Goal: Transaction & Acquisition: Purchase product/service

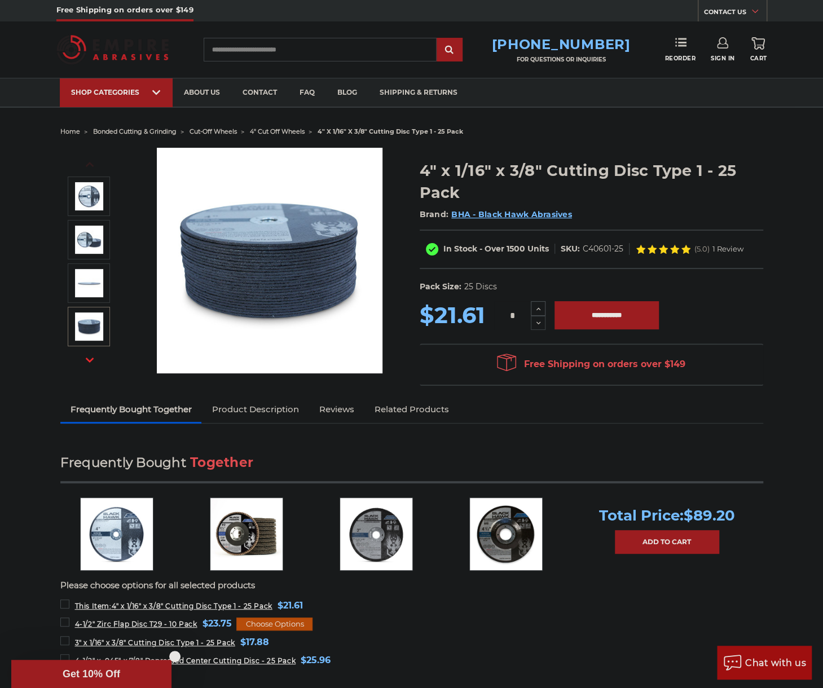
click at [541, 303] on button "Increase Quantity:" at bounding box center [538, 308] width 15 height 15
type input "*"
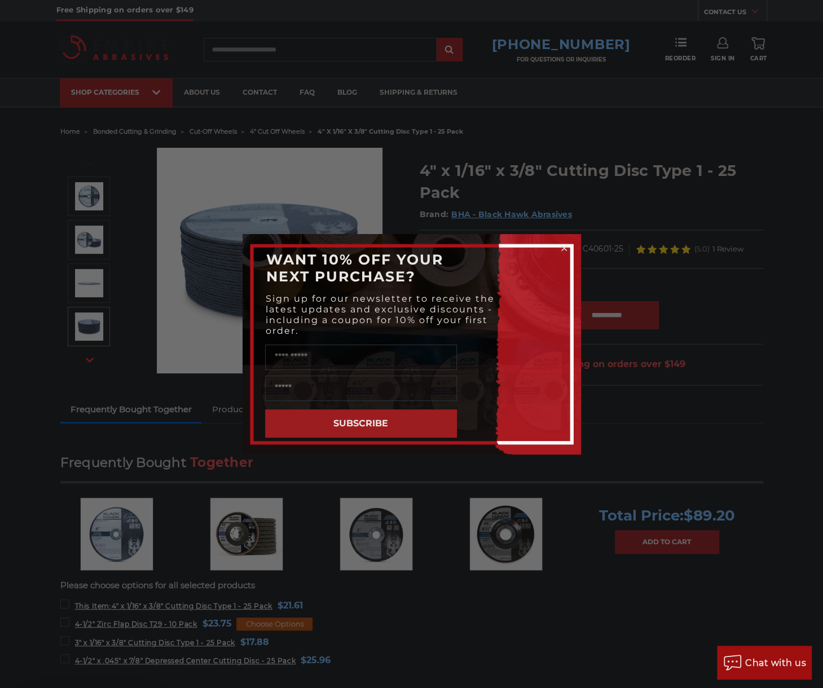
click at [598, 314] on div "Close dialog WANT 10% OFF YOUR NEXT PURCHASE? Sign up for our newsletter to rec…" at bounding box center [411, 344] width 823 height 688
click at [557, 246] on div "WANT 10% OFF YOUR NEXT PURCHASE?" at bounding box center [412, 267] width 316 height 45
click at [563, 249] on circle "Close dialog" at bounding box center [563, 247] width 11 height 11
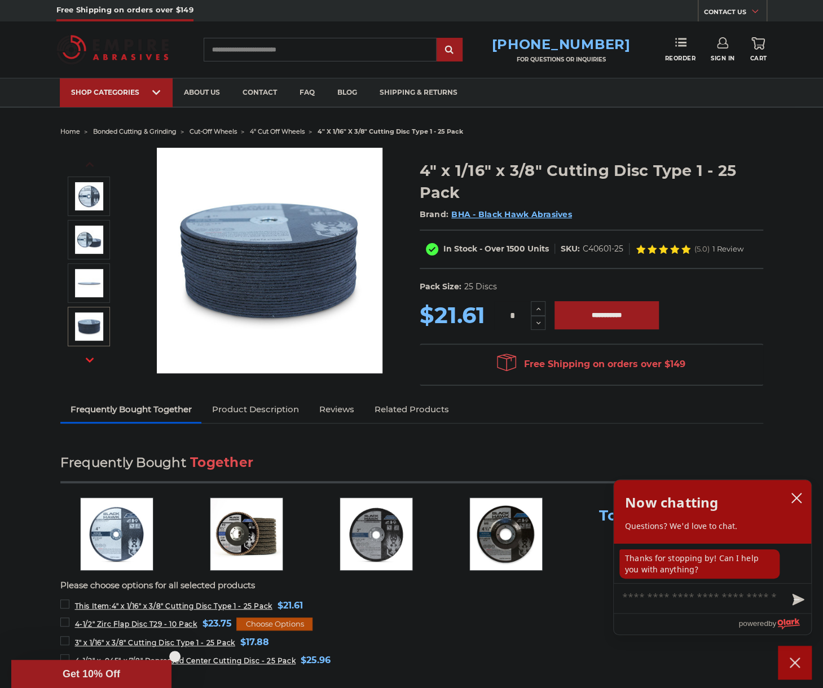
click at [655, 206] on h2 "Brand: BHA - Black Hawk Abrasives" at bounding box center [591, 214] width 343 height 19
click at [721, 55] on span "Sign In" at bounding box center [723, 58] width 24 height 7
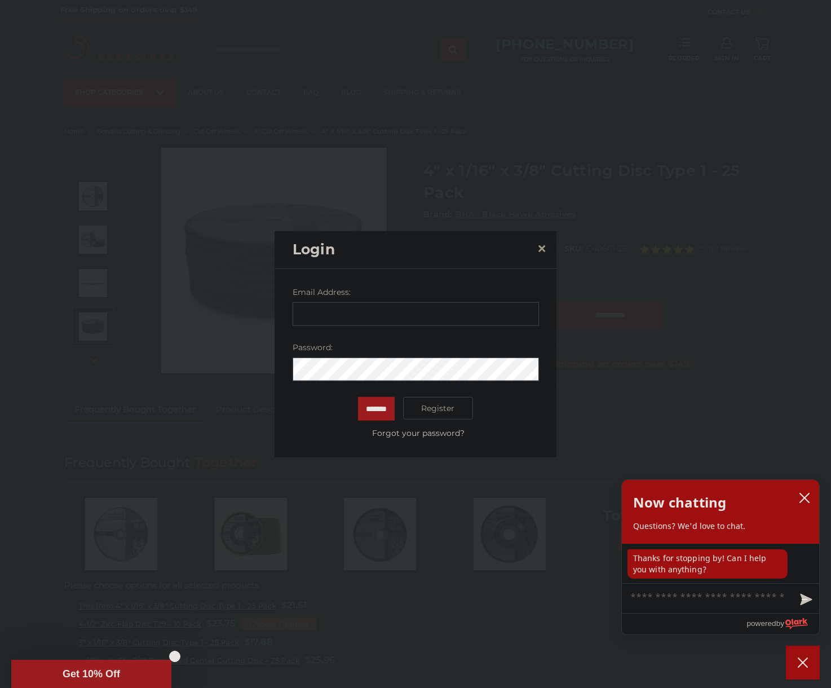
click at [341, 312] on input "Email Address:" at bounding box center [416, 314] width 246 height 24
type input "**********"
click at [383, 356] on div "Password:" at bounding box center [416, 361] width 246 height 39
click at [358, 397] on input "*******" at bounding box center [376, 409] width 37 height 24
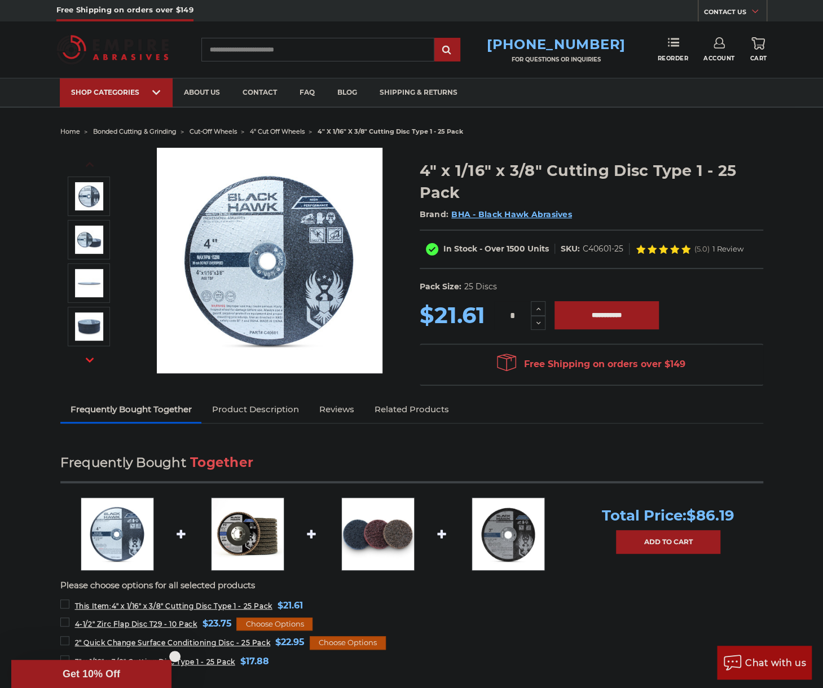
click at [758, 58] on span "Cart" at bounding box center [757, 58] width 17 height 7
click at [545, 302] on div "* Increase Quantity: Decrease Quantity:" at bounding box center [519, 315] width 69 height 29
click at [541, 302] on button "Increase Quantity:" at bounding box center [538, 308] width 15 height 15
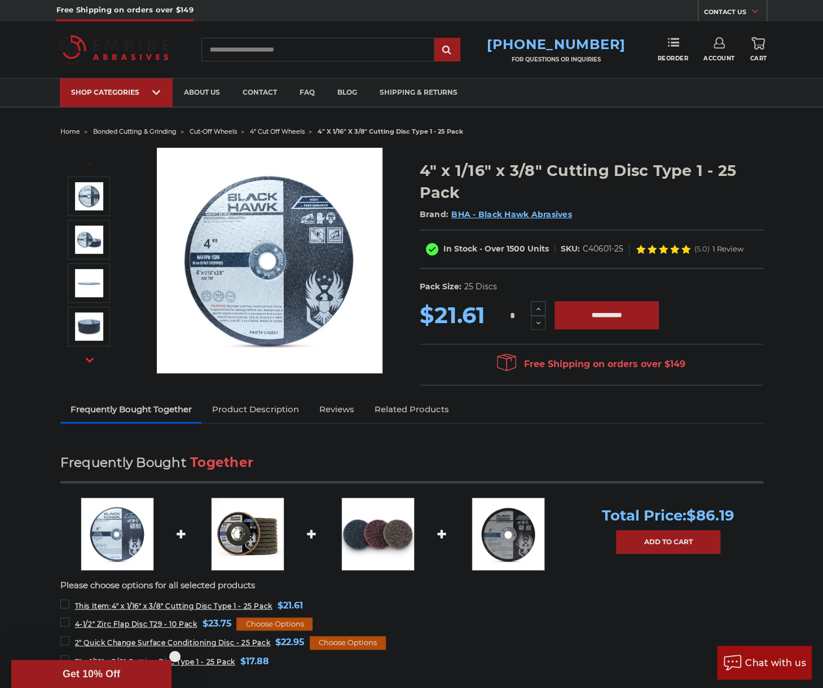
type input "*"
click at [605, 306] on input "**********" at bounding box center [606, 315] width 104 height 28
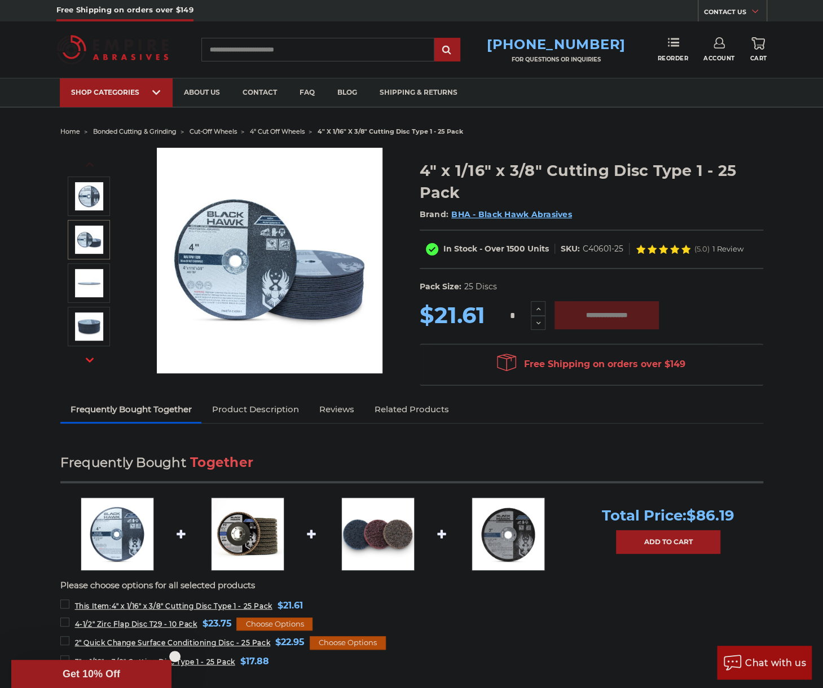
type input "**********"
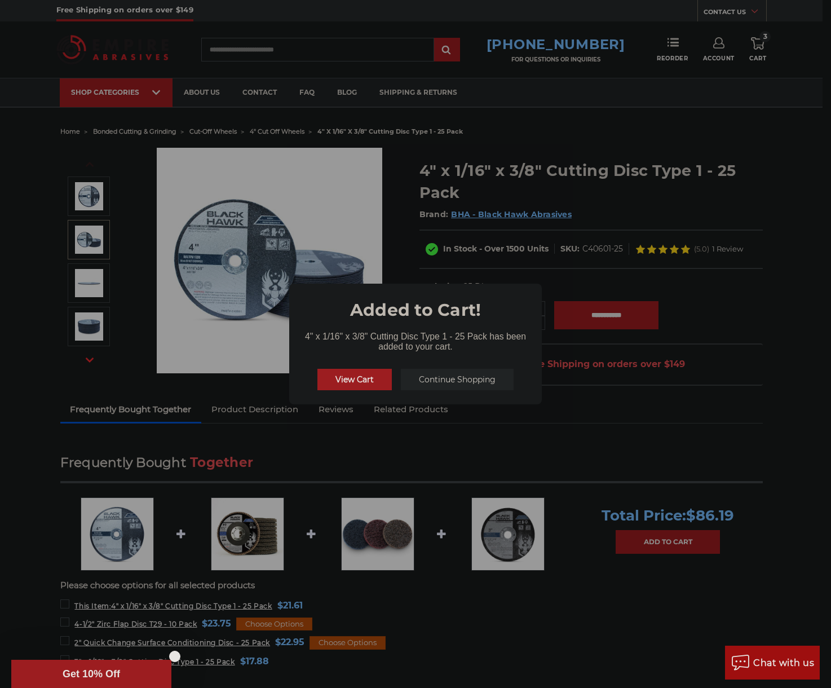
click at [360, 383] on button "View Cart" at bounding box center [354, 379] width 74 height 21
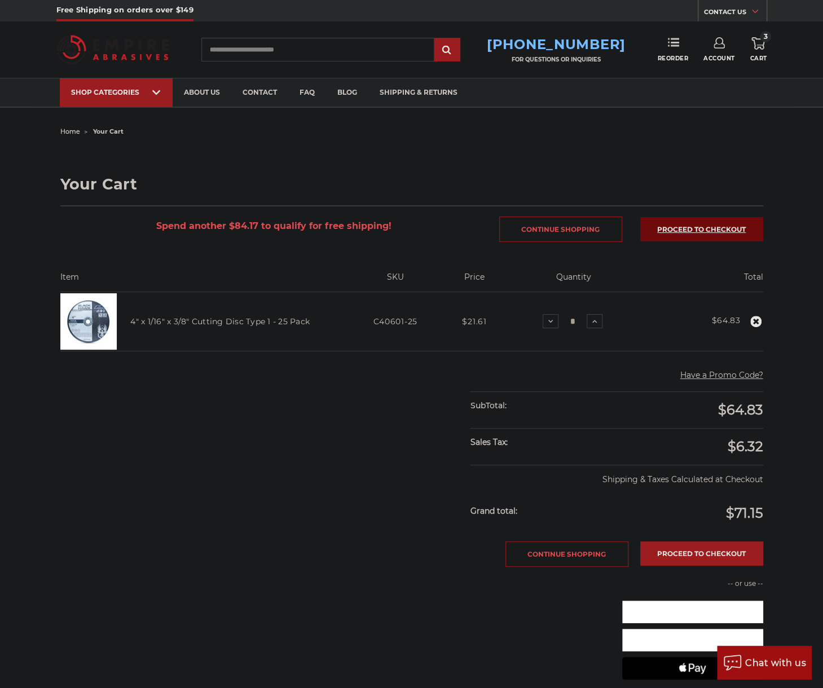
click at [681, 222] on link "Proceed to checkout" at bounding box center [701, 229] width 123 height 24
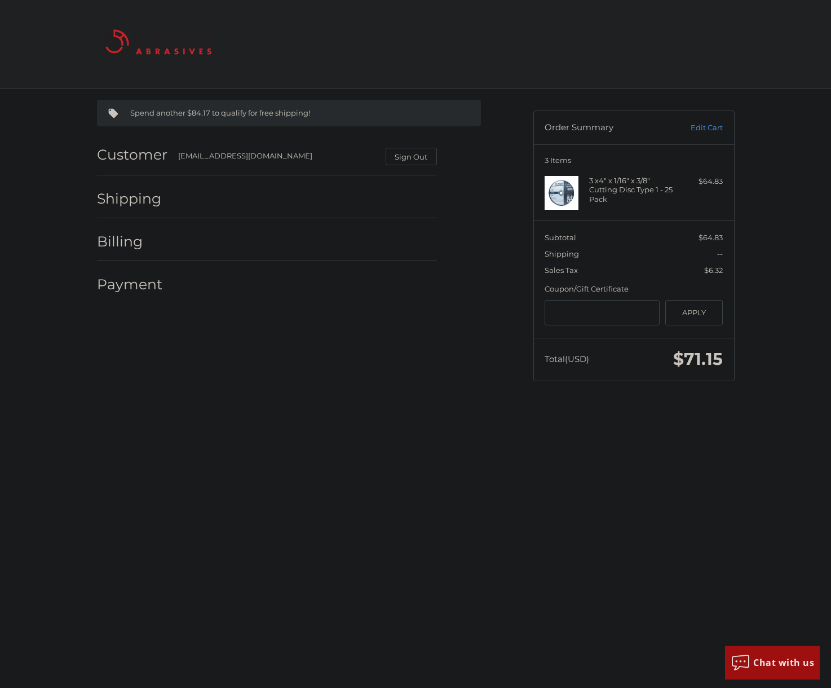
click at [427, 302] on div "Payment" at bounding box center [267, 285] width 340 height 38
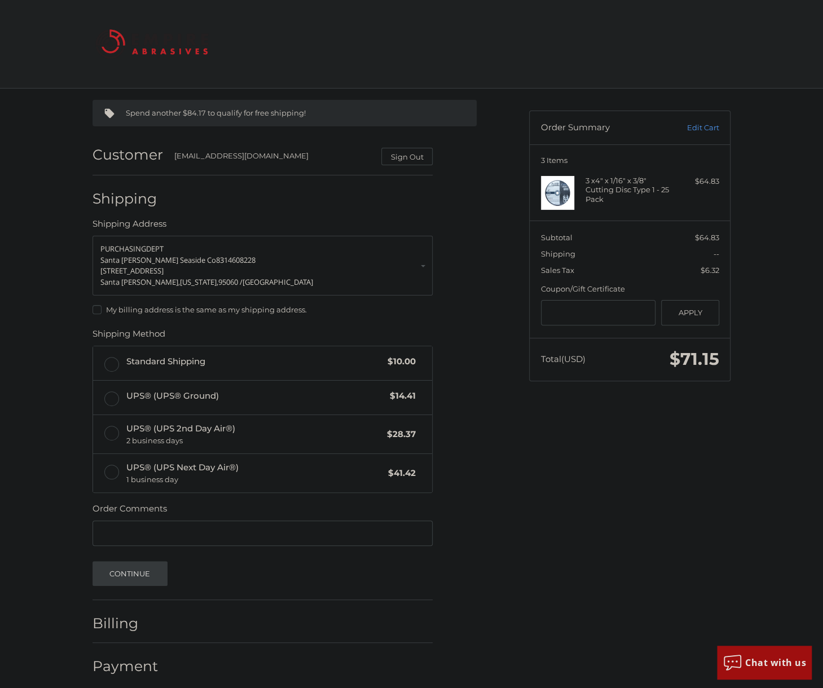
click at [189, 312] on label "My billing address is the same as my shipping address." at bounding box center [262, 309] width 340 height 9
click at [179, 357] on span "Standard Shipping" at bounding box center [254, 361] width 256 height 13
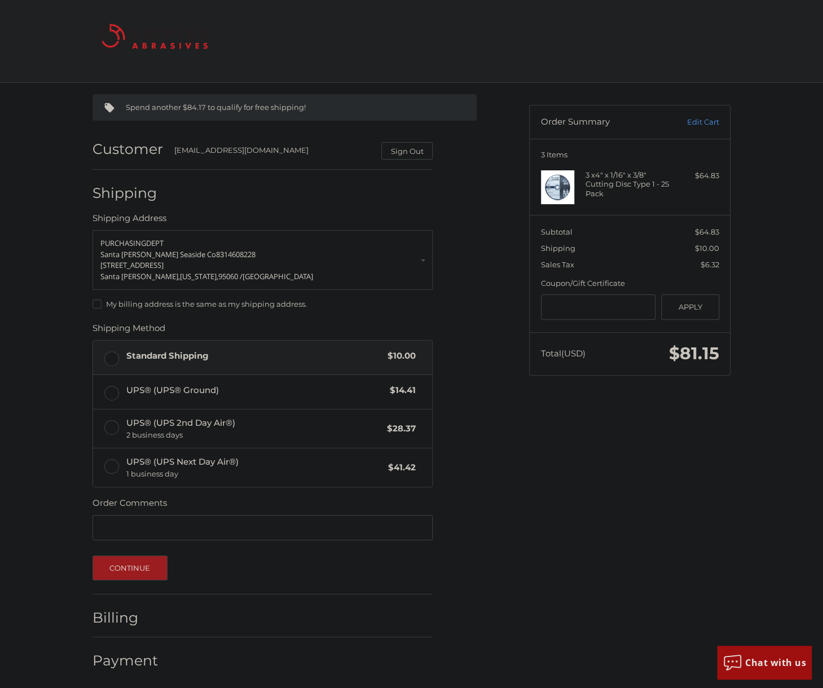
click at [187, 504] on fieldset "Order Comments Order Comments" at bounding box center [262, 519] width 340 height 45
click at [173, 522] on input "Order Comments" at bounding box center [262, 527] width 340 height 25
paste input "******"
type input "*********"
click at [135, 570] on button "Continue" at bounding box center [129, 567] width 75 height 25
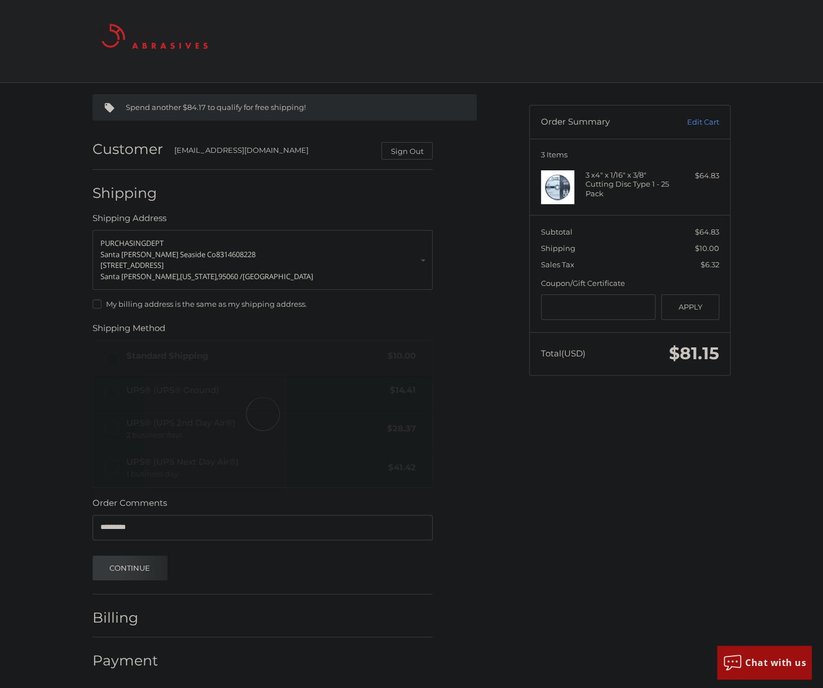
scroll to position [0, 0]
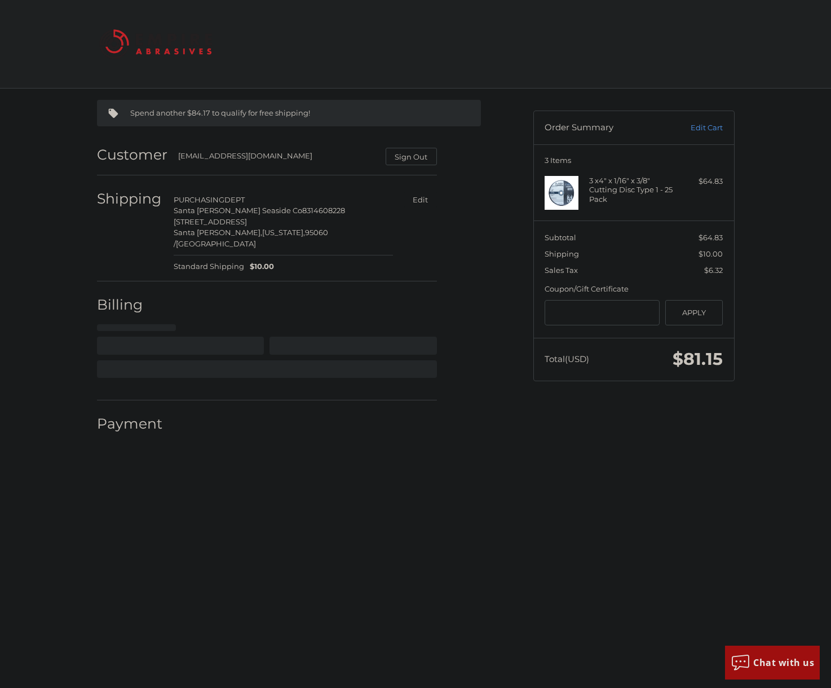
select select "**"
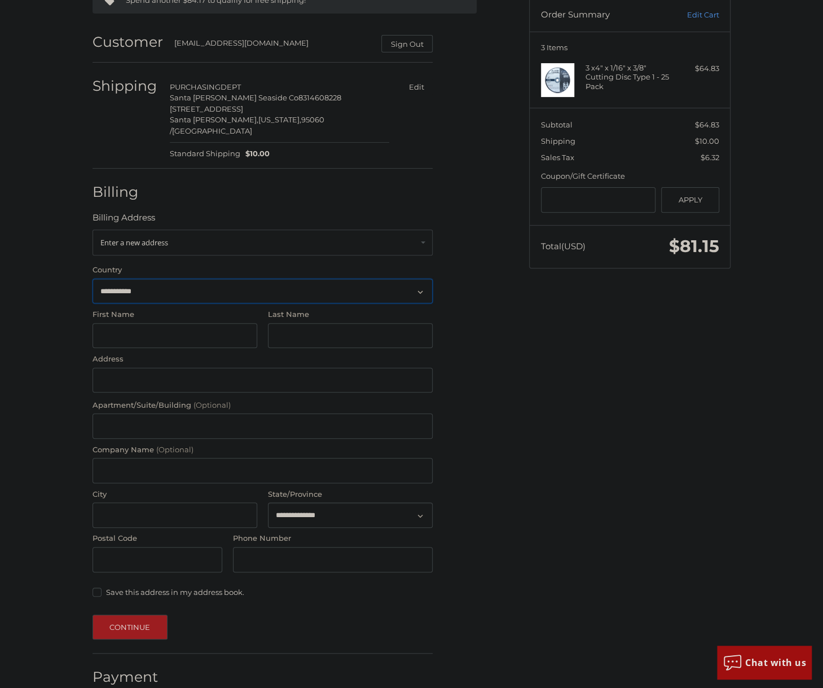
scroll to position [118, 0]
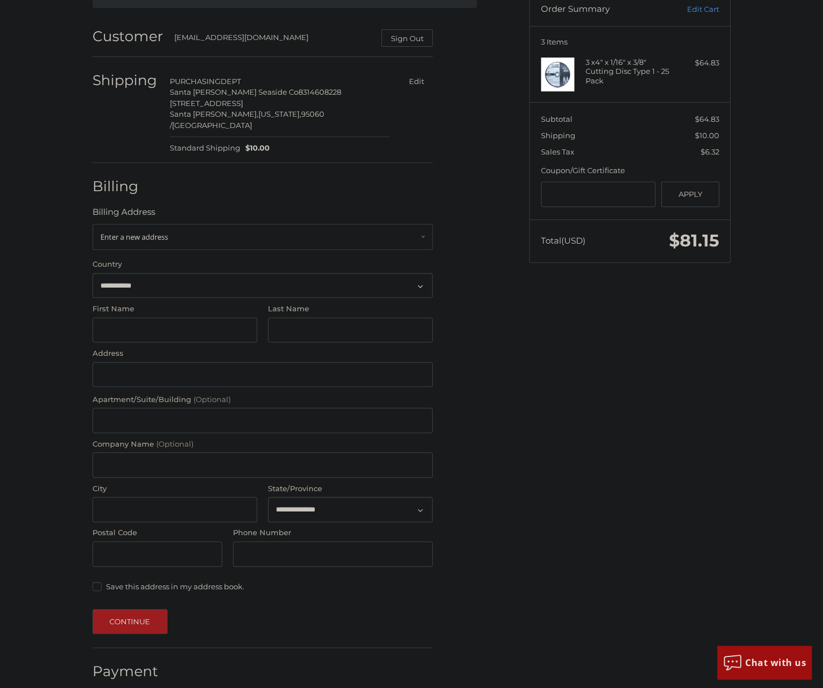
click at [187, 238] on div "**********" at bounding box center [262, 409] width 340 height 371
click at [195, 228] on link "Enter a new address" at bounding box center [262, 237] width 340 height 26
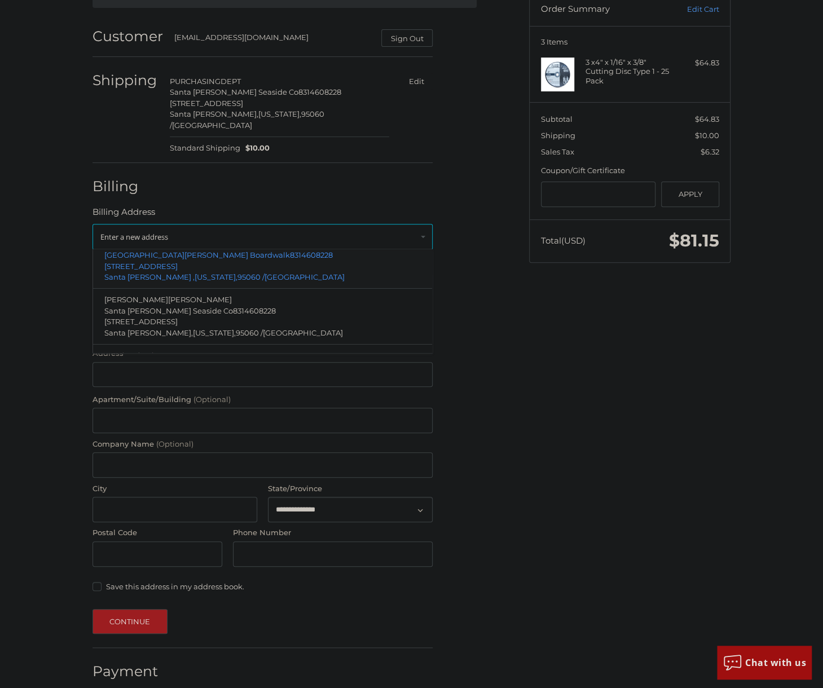
scroll to position [56, 0]
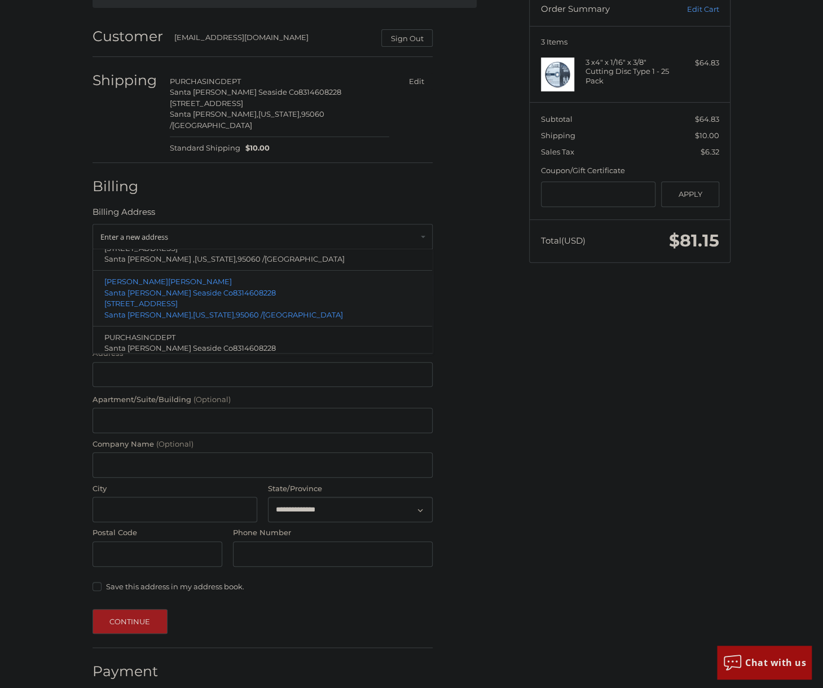
click at [142, 288] on span "Santa Cruz Seaside Co" at bounding box center [168, 292] width 129 height 9
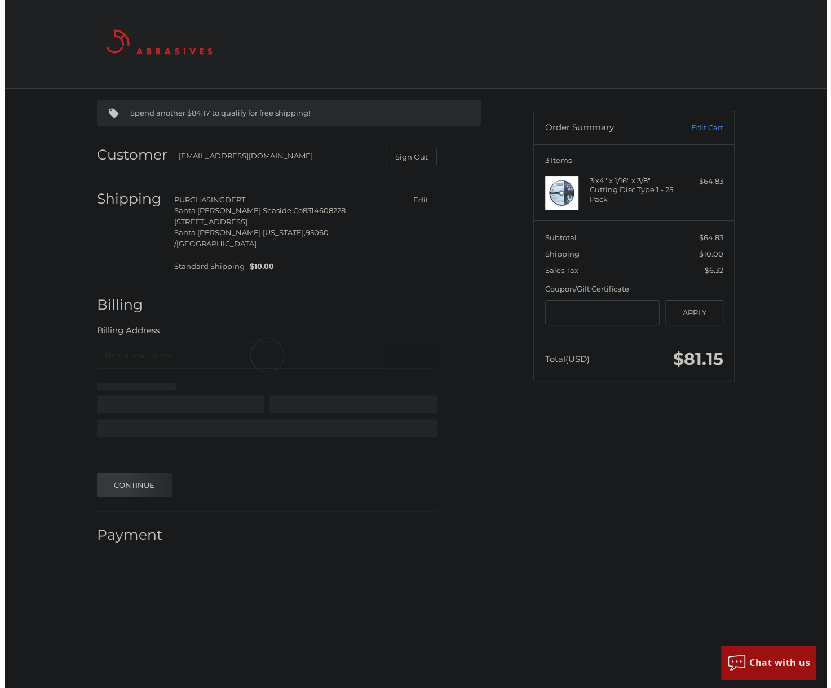
scroll to position [0, 0]
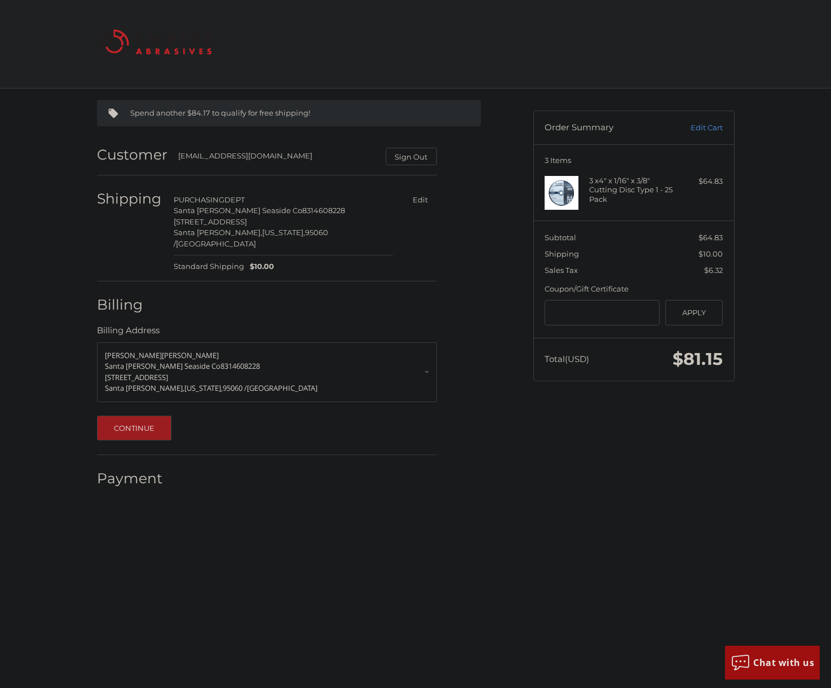
click at [496, 368] on div "Spend another $84.17 to qualify for free shipping! Customer purchasing@scseasid…" at bounding box center [307, 293] width 436 height 409
click at [115, 419] on button "Continue" at bounding box center [134, 428] width 75 height 25
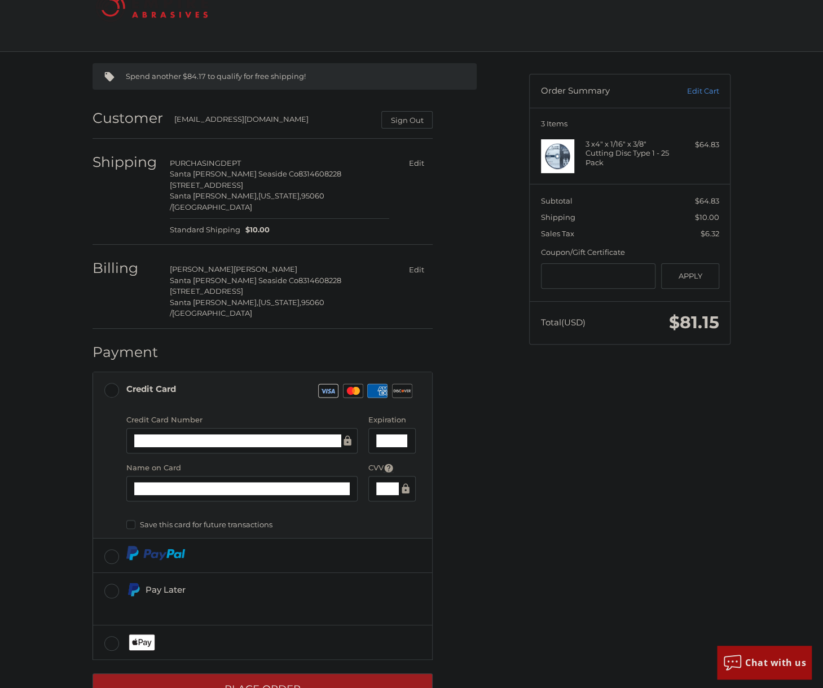
scroll to position [53, 0]
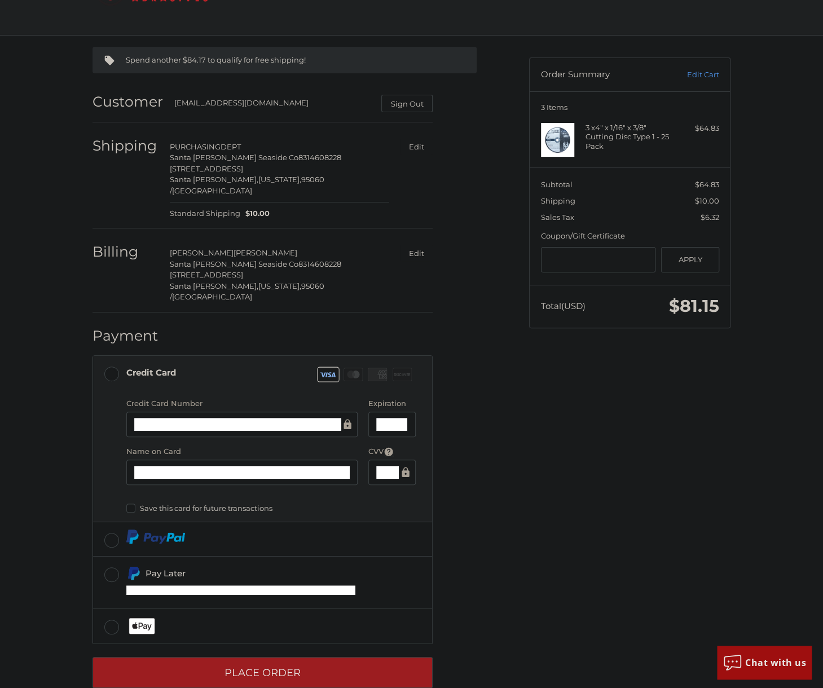
click at [484, 438] on div "Spend another $84.17 to qualify for free shipping! Customer purchasing@scseasid…" at bounding box center [302, 369] width 436 height 666
click at [490, 436] on div "Spend another $84.17 to qualify for free shipping! Customer purchasing@scseasid…" at bounding box center [302, 369] width 436 height 666
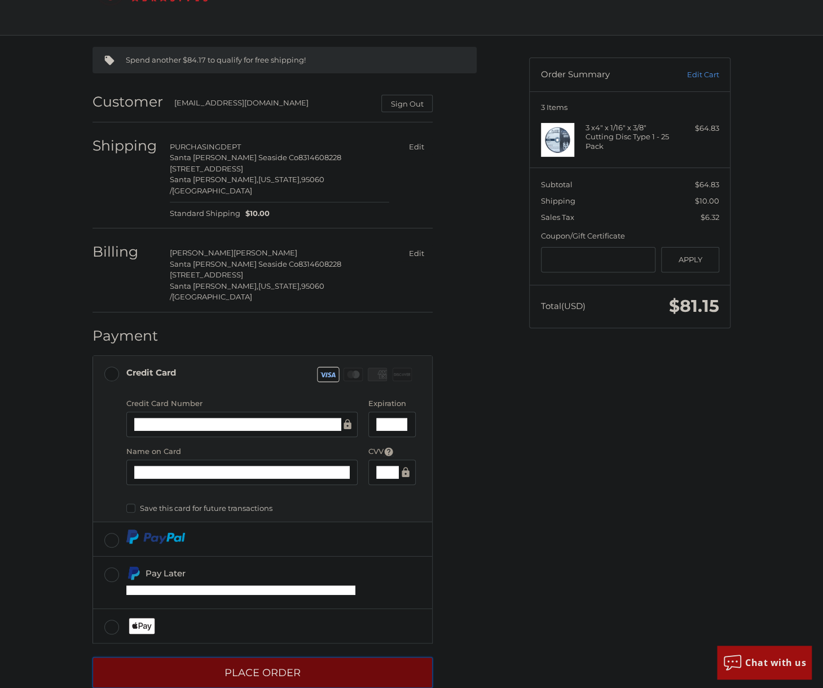
click at [277, 657] on button "Place Order" at bounding box center [262, 672] width 340 height 31
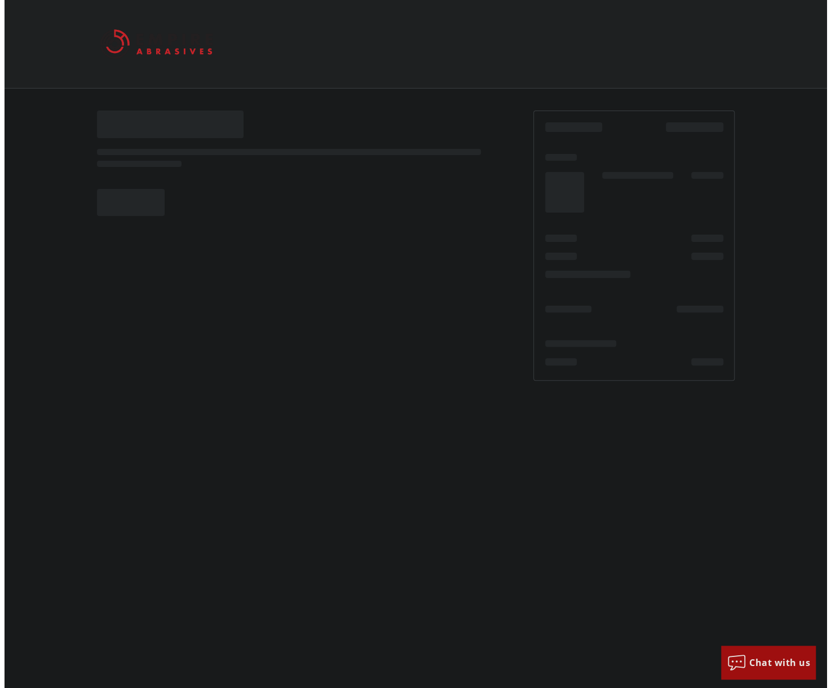
scroll to position [0, 0]
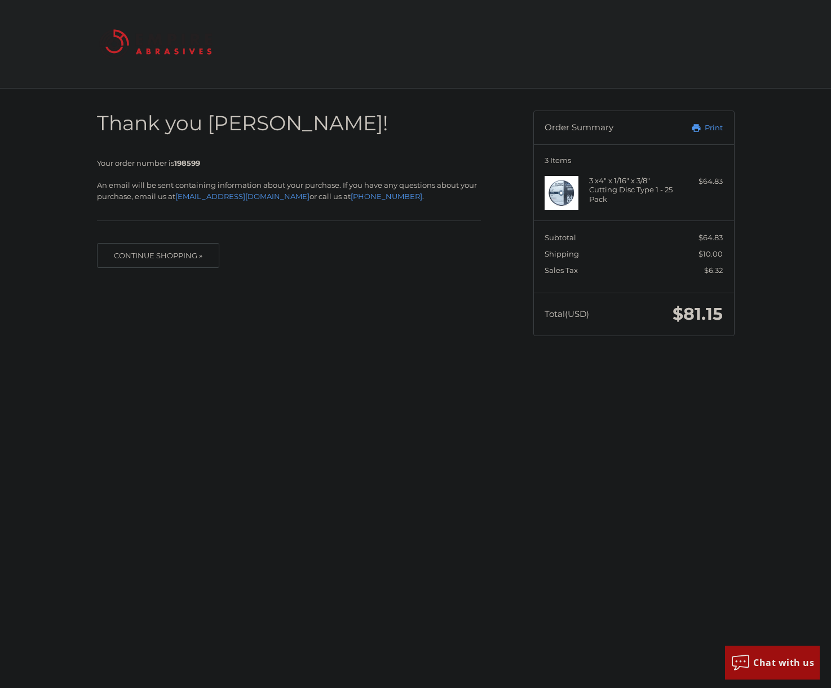
click at [120, 161] on span "Your order number is 198599" at bounding box center [148, 162] width 103 height 9
drag, startPoint x: 120, startPoint y: 161, endPoint x: 193, endPoint y: 164, distance: 73.4
click at [193, 164] on span "Your order number is 198599" at bounding box center [148, 162] width 103 height 9
copy span "order number is 198599"
